Goal: Information Seeking & Learning: Learn about a topic

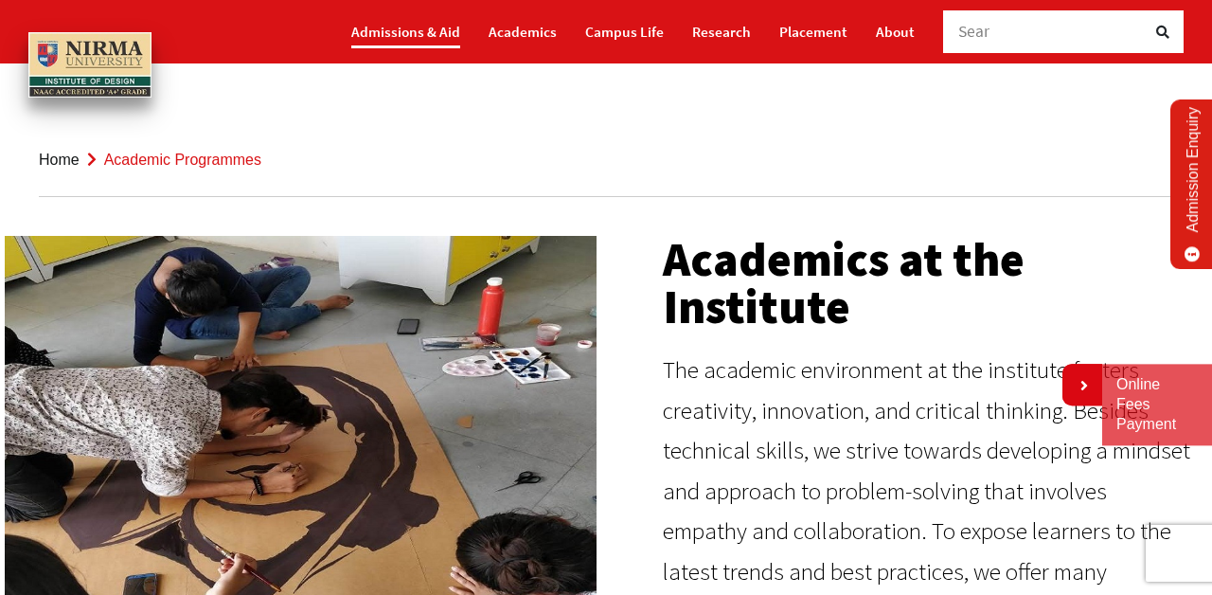
click at [426, 27] on link "Admissions & Aid" at bounding box center [405, 31] width 109 height 33
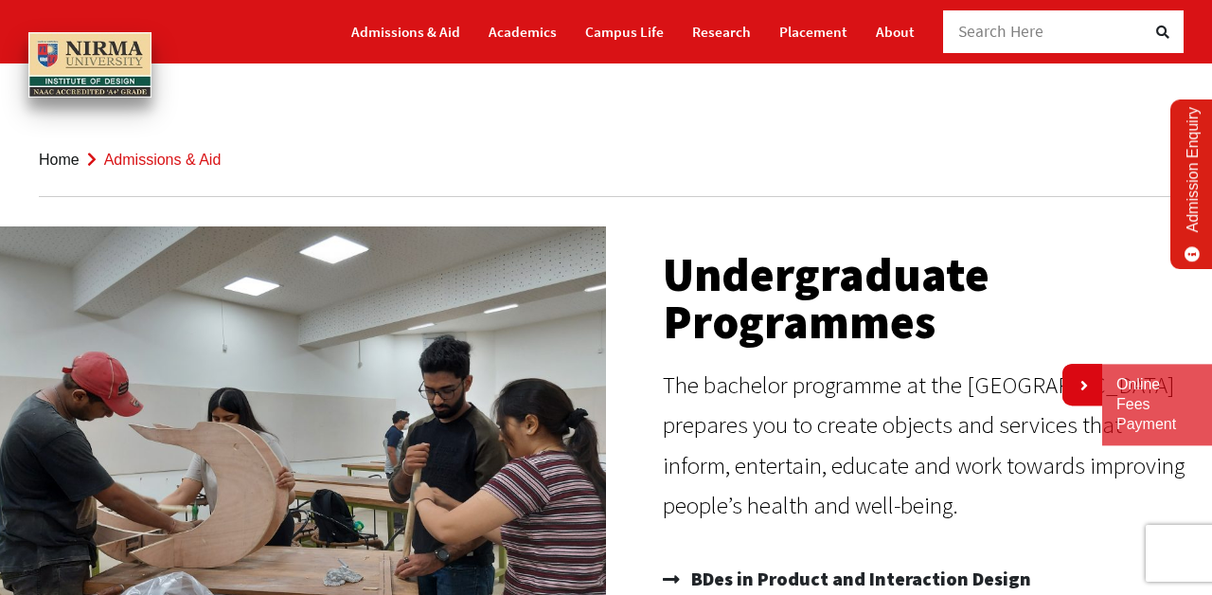
click at [1003, 28] on span "Search Here" at bounding box center [1001, 31] width 86 height 21
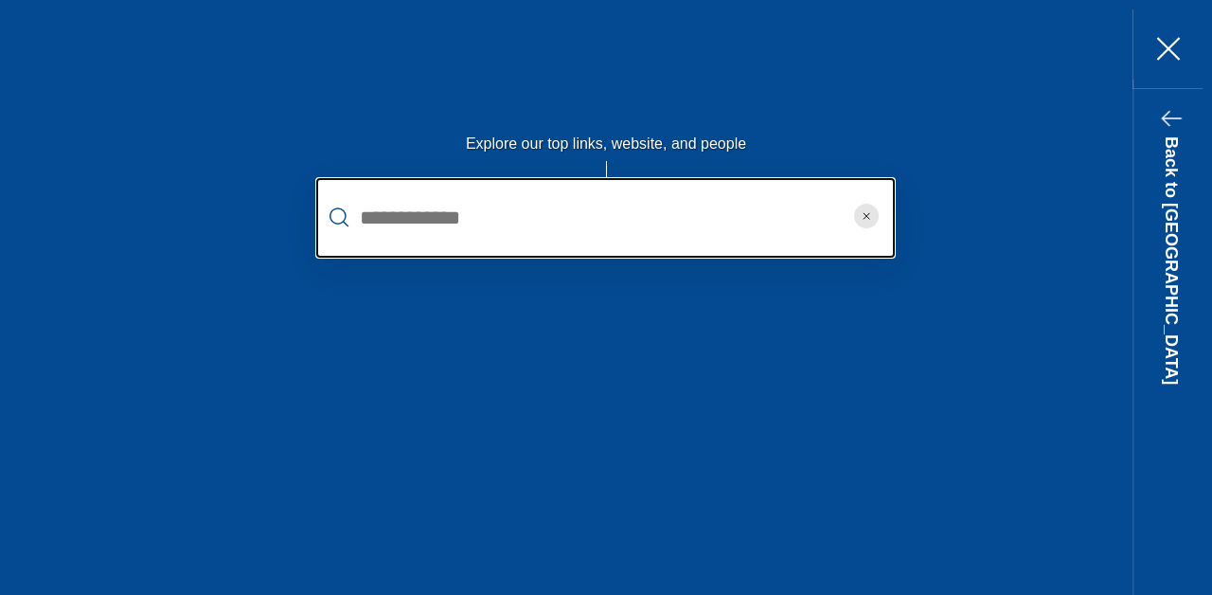
type input "*"
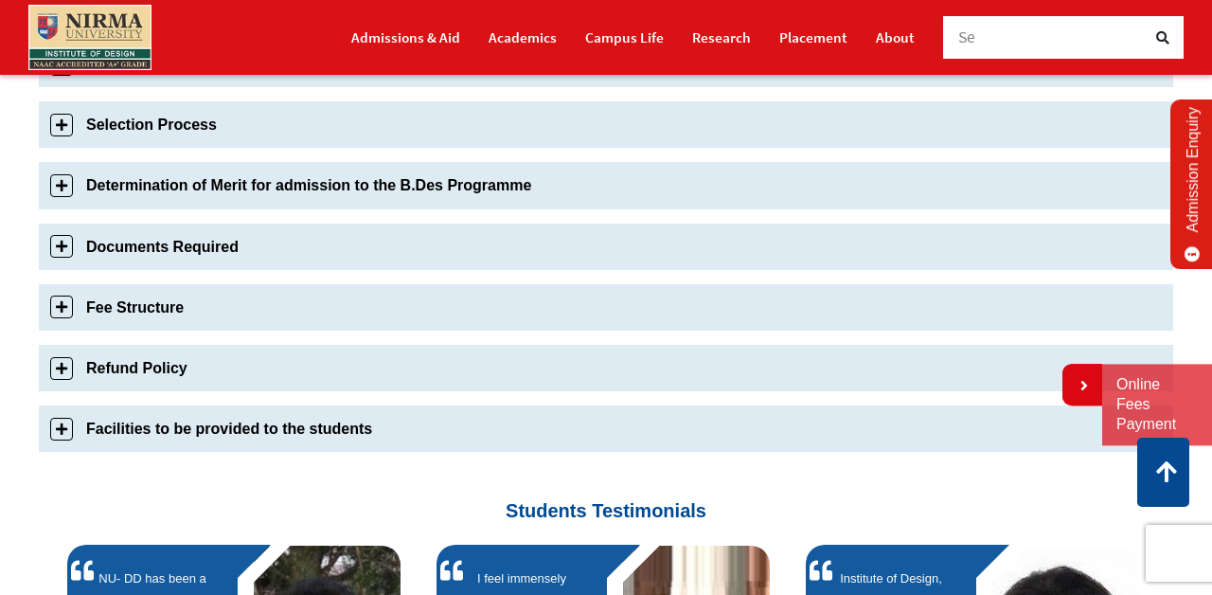
scroll to position [810, 0]
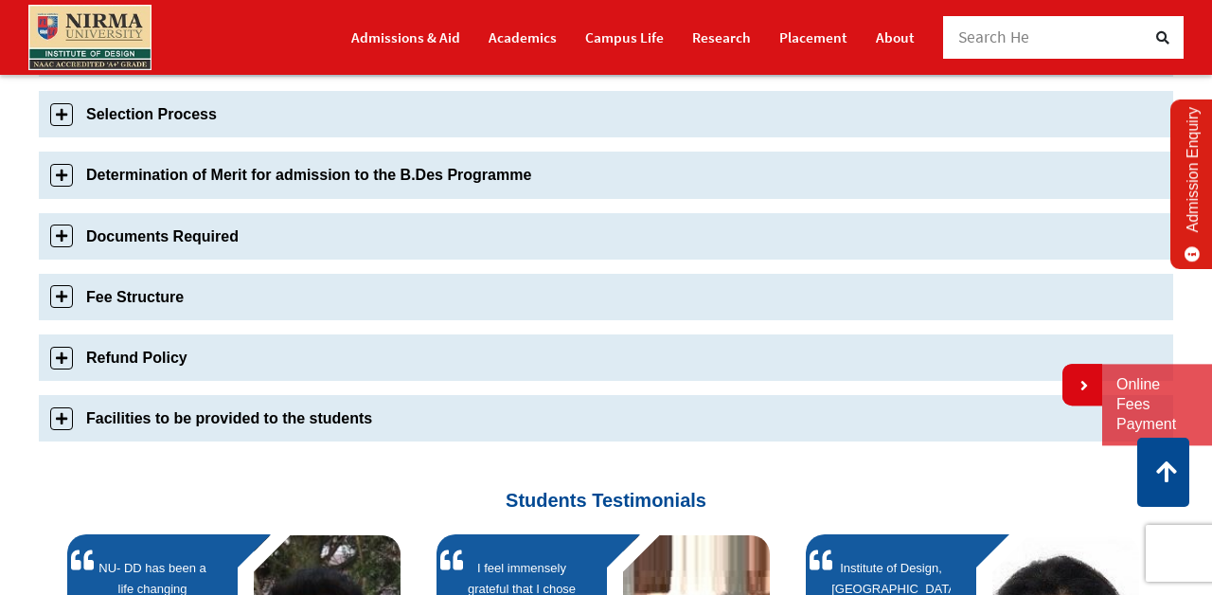
click at [61, 299] on link "Fee Structure" at bounding box center [606, 297] width 1134 height 46
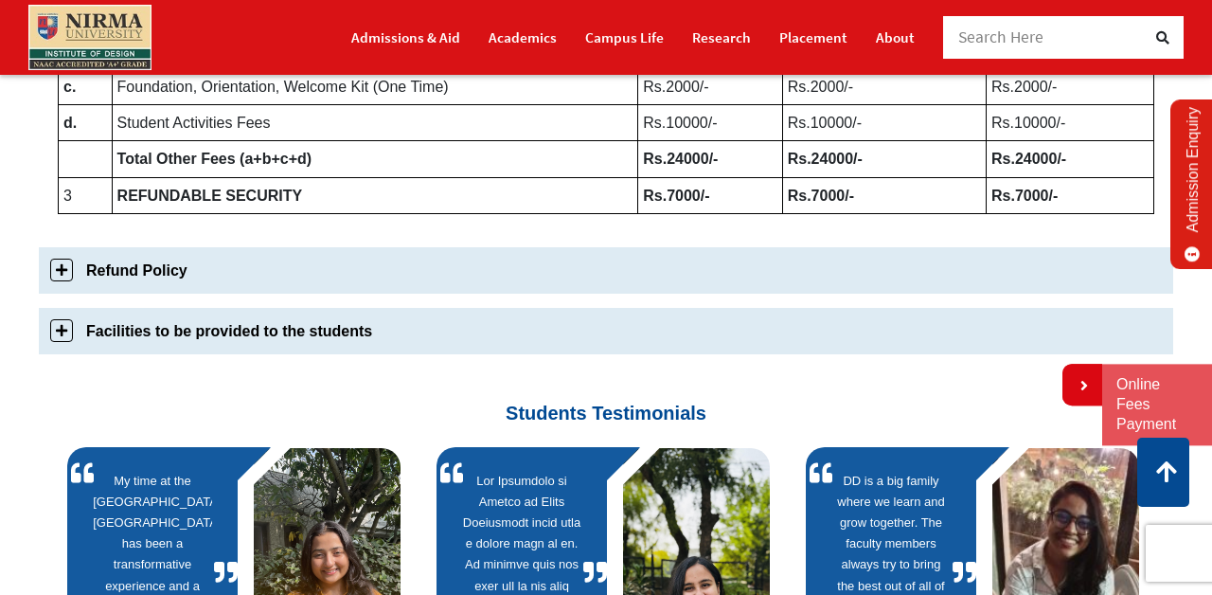
scroll to position [1262, 0]
click at [60, 335] on link "Facilities to be provided to the students" at bounding box center [606, 330] width 1134 height 46
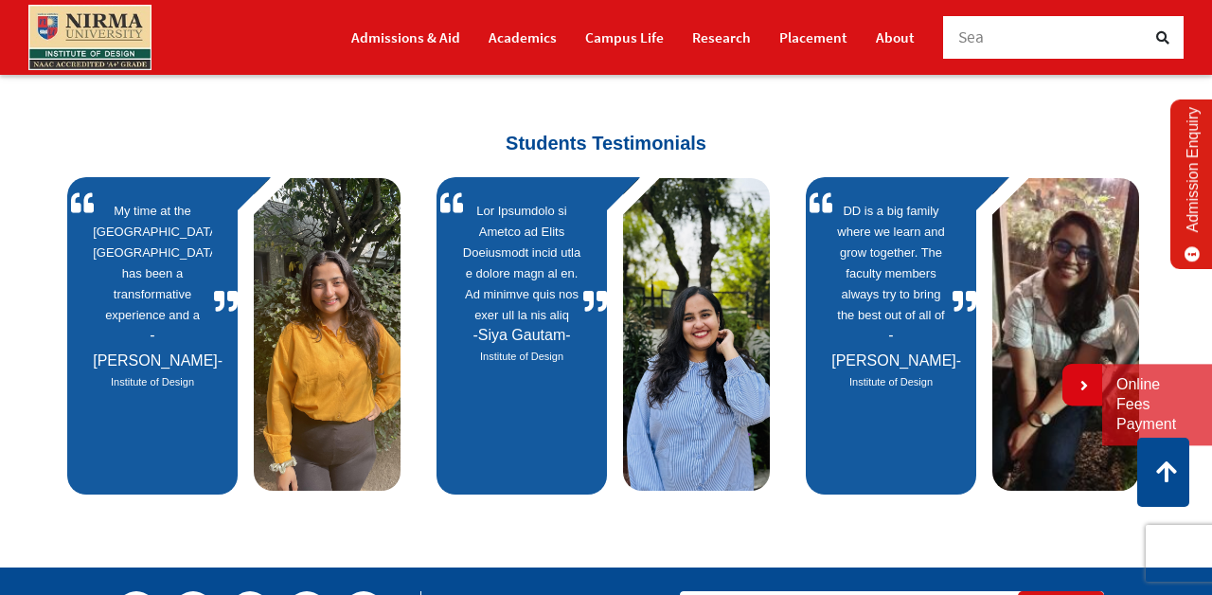
scroll to position [1243, 0]
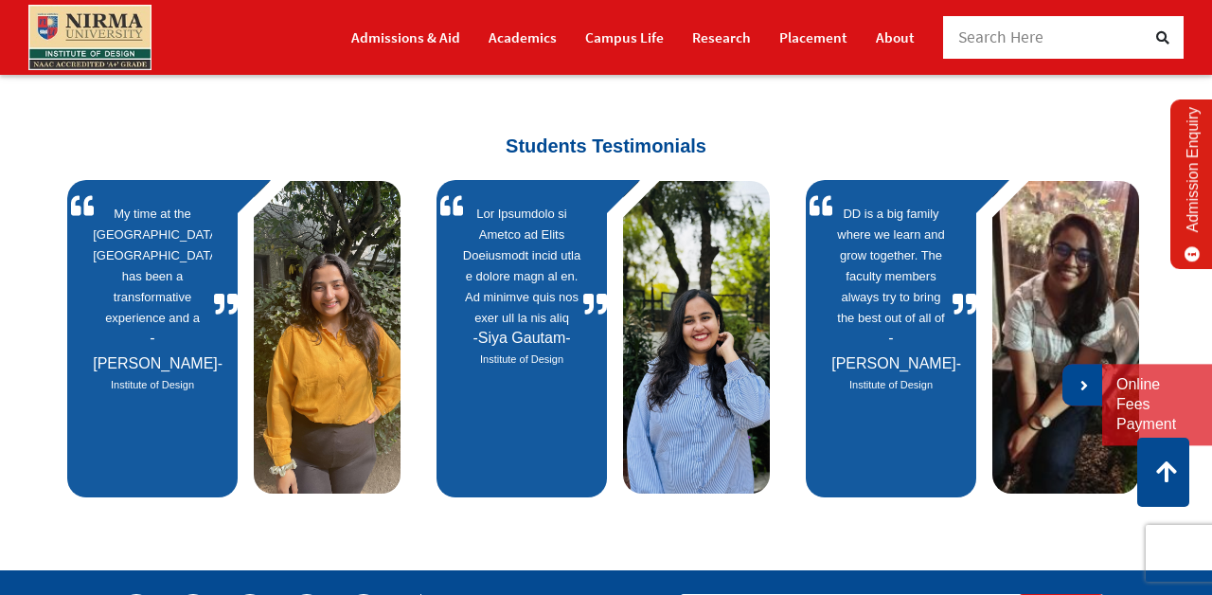
click at [1078, 380] on icon at bounding box center [1082, 385] width 11 height 15
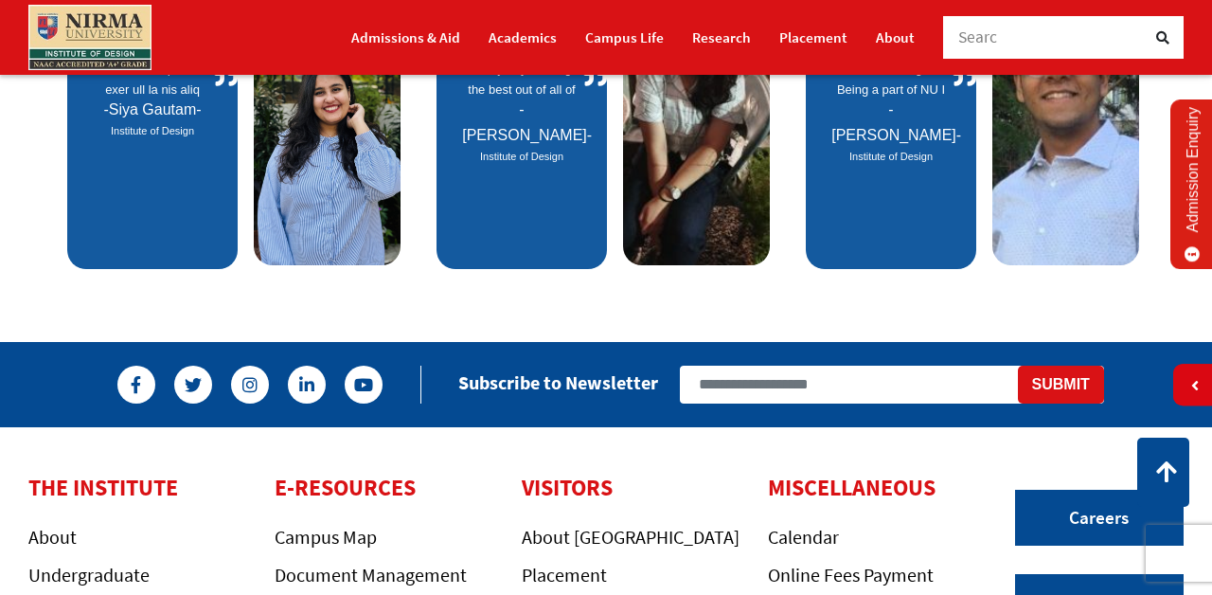
scroll to position [1373, 0]
